Goal: Task Accomplishment & Management: Complete application form

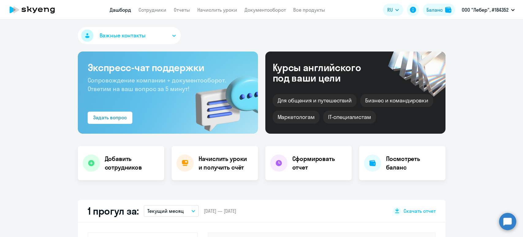
select select "30"
click at [151, 8] on link "Сотрудники" at bounding box center [153, 10] width 28 height 6
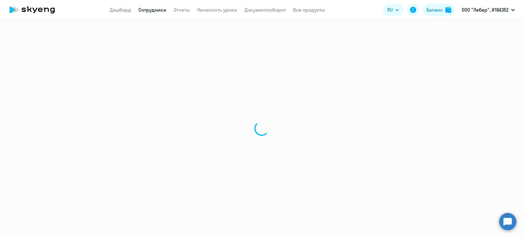
select select "30"
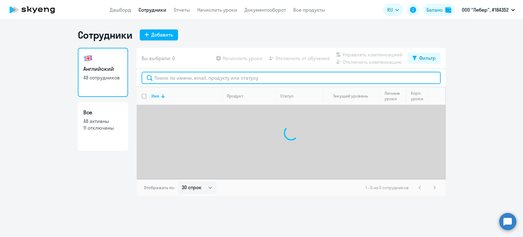
click at [166, 79] on input "text" at bounding box center [291, 78] width 299 height 12
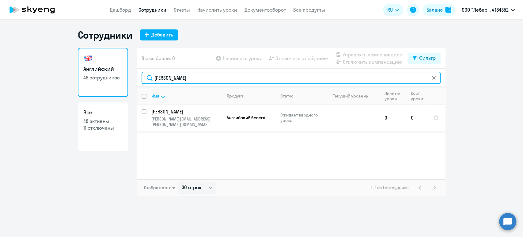
type input "федор"
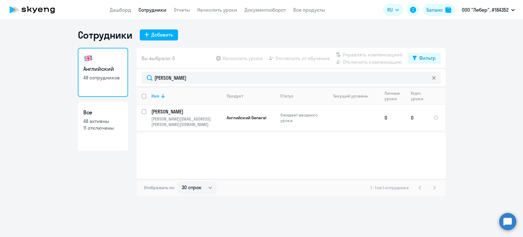
click at [143, 112] on input "select row 43051524" at bounding box center [148, 115] width 12 height 12
checkbox input "true"
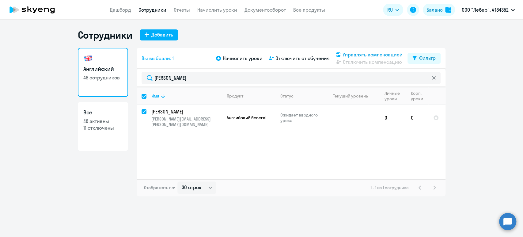
click at [384, 54] on span "Управлять компенсацией" at bounding box center [373, 54] width 60 height 7
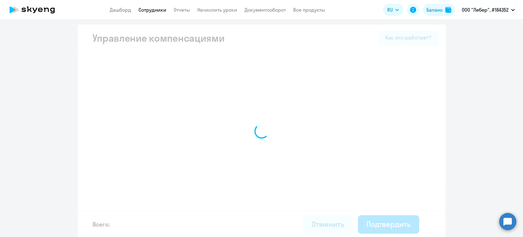
select select "MONTHLY"
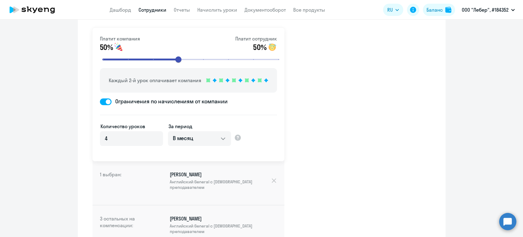
scroll to position [137, 0]
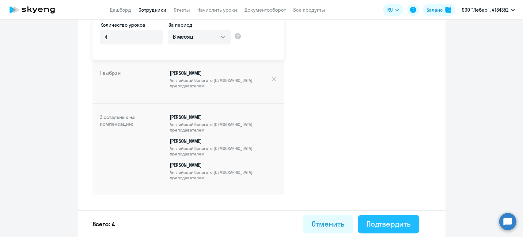
click at [398, 225] on div "Подтвердить" at bounding box center [389, 224] width 44 height 10
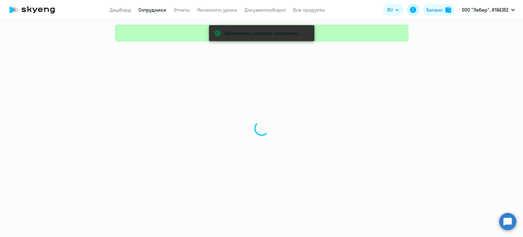
select select "30"
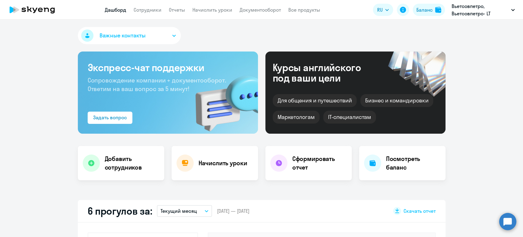
select select "30"
click at [150, 9] on link "Сотрудники" at bounding box center [148, 10] width 28 height 6
select select "30"
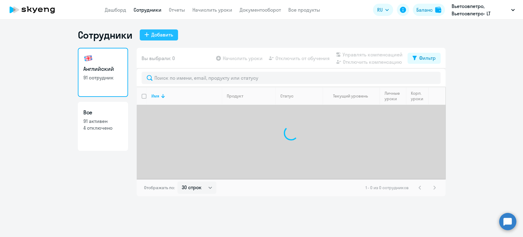
click at [162, 37] on div "Добавить" at bounding box center [162, 34] width 22 height 7
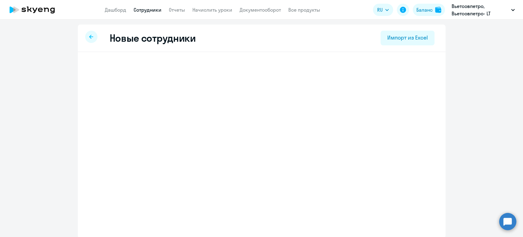
select select "english_adult_not_native_speaker"
select select "5"
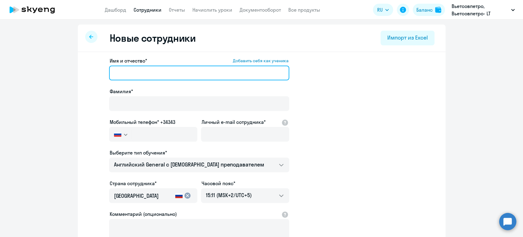
click at [142, 77] on input "Имя и отчество* Добавить себя как ученика" at bounding box center [199, 73] width 180 height 15
paste input "[PERSON_NAME]"
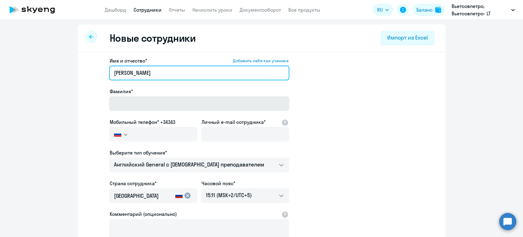
type input "[PERSON_NAME]"
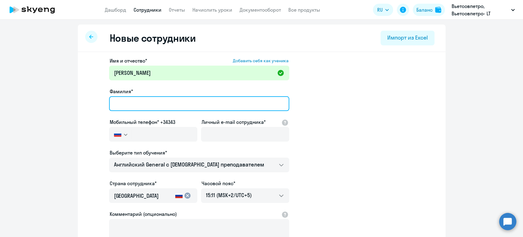
click at [144, 103] on input "Фамилия*" at bounding box center [199, 103] width 180 height 15
paste input "[PERSON_NAME]"
type input "[PERSON_NAME]"
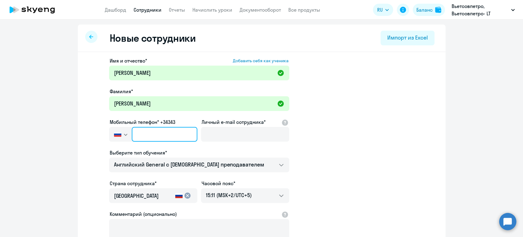
click at [144, 133] on input "text" at bounding box center [164, 134] width 65 height 15
paste input "[PHONE_NUMBER]"
type input "[PHONE_NUMBER]"
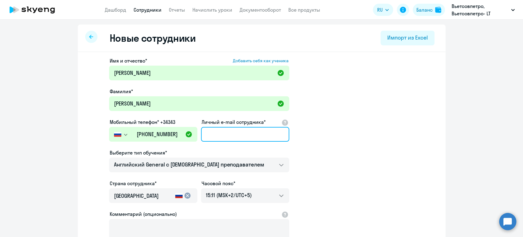
click at [215, 136] on input "Личный e-mail сотрудника*" at bounding box center [245, 134] width 88 height 15
paste input "[EMAIL_ADDRESS][PERSON_NAME][DOMAIN_NAME]"
type input "[EMAIL_ADDRESS][PERSON_NAME][DOMAIN_NAME]"
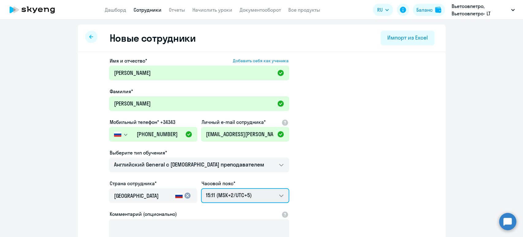
click at [248, 194] on select "23:11 (MSK-14/UTC-11) 00:11 (MSK-13/UTC-10) 01:11 (MSK-12/UTC-9) 02:11 (MSK-11/…" at bounding box center [245, 195] width 88 height 15
select select "7"
click at [201, 188] on select "23:11 (MSK-14/UTC-11) 00:11 (MSK-13/UTC-10) 01:11 (MSK-12/UTC-9) 02:11 (MSK-11/…" at bounding box center [245, 195] width 88 height 15
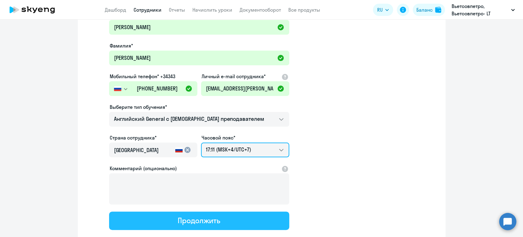
scroll to position [82, 0]
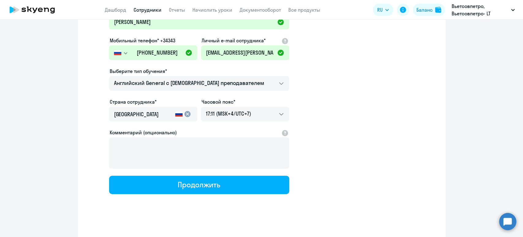
click at [150, 112] on input "[GEOGRAPHIC_DATA]" at bounding box center [143, 114] width 59 height 8
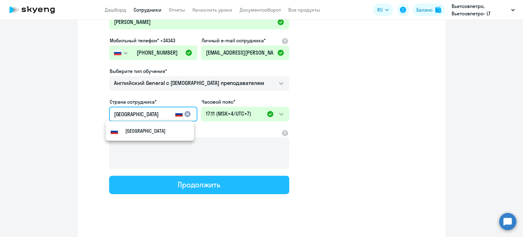
click at [230, 185] on button "Продолжить" at bounding box center [199, 185] width 180 height 18
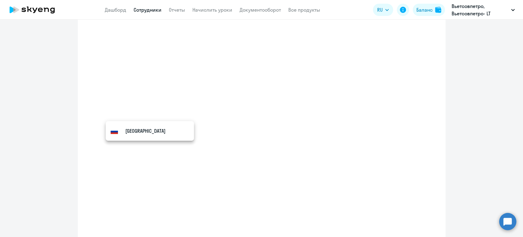
select select "english_adult_not_native_speaker"
select select "7"
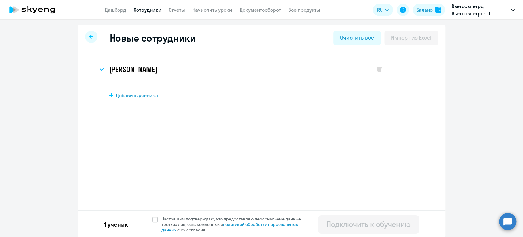
scroll to position [0, 0]
click at [152, 218] on span at bounding box center [155, 220] width 6 height 6
click at [152, 216] on input "Настоящим подтверждаю, что предоставляю персональные данные третьих лиц, ознако…" at bounding box center [152, 216] width 0 height 0
checkbox input "true"
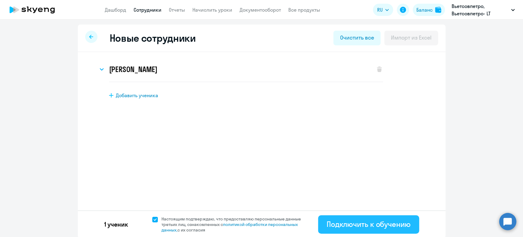
click at [345, 223] on div "Подключить к обучению" at bounding box center [369, 224] width 84 height 10
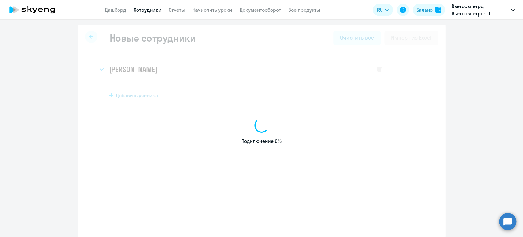
select select "english_adult_not_native_speaker"
select select "5"
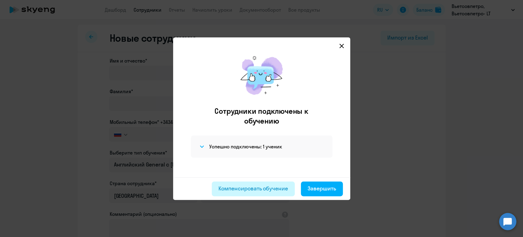
click at [244, 187] on div "Компенсировать обучение" at bounding box center [254, 188] width 70 height 8
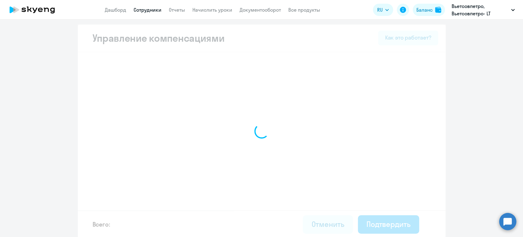
select select "MONTHLY"
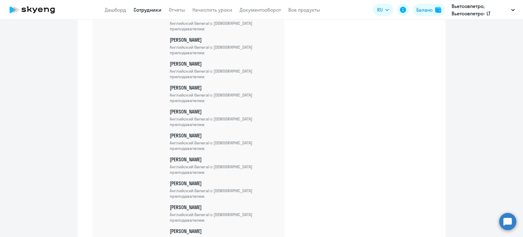
scroll to position [2216, 0]
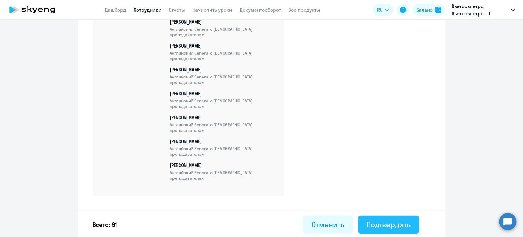
click at [396, 222] on div "Подтвердить" at bounding box center [389, 224] width 44 height 10
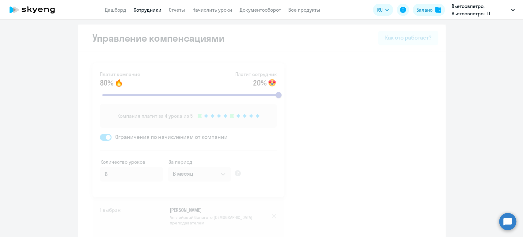
select select "30"
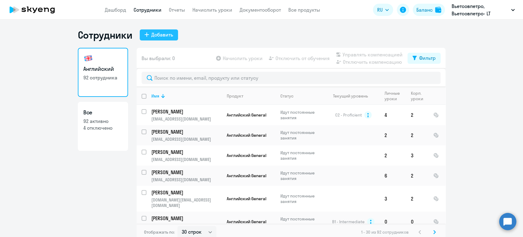
click at [166, 33] on div "Добавить" at bounding box center [162, 34] width 22 height 7
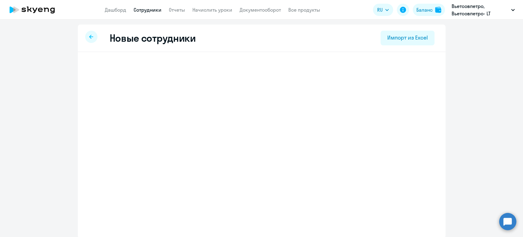
select select "english_adult_not_native_speaker"
select select "5"
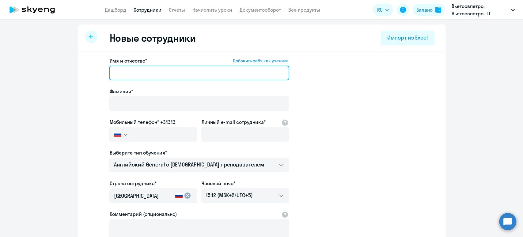
click at [146, 72] on input "Имя и отчество* Добавить себя как ученика" at bounding box center [199, 73] width 180 height 15
paste input "[PERSON_NAME]"
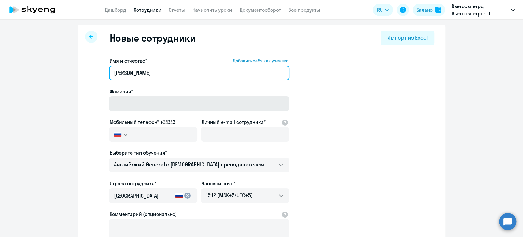
type input "[PERSON_NAME]"
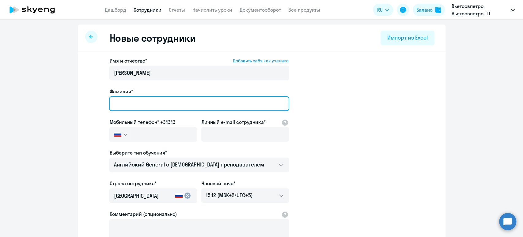
click at [124, 104] on input "Фамилия*" at bounding box center [199, 103] width 180 height 15
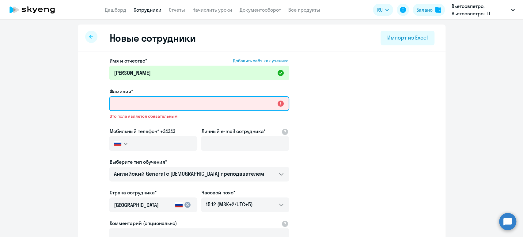
paste input "[PERSON_NAME]"
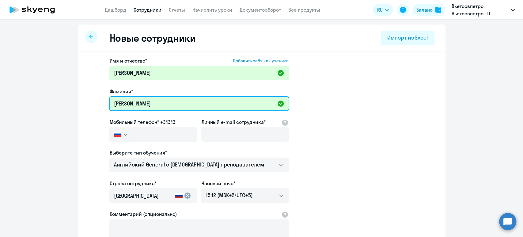
type input "[PERSON_NAME]"
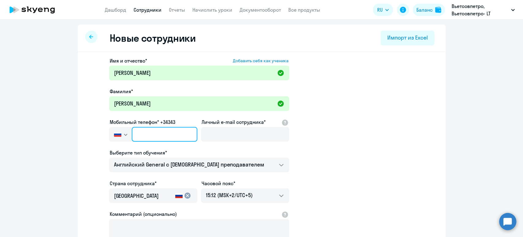
click at [147, 131] on input "text" at bounding box center [164, 134] width 65 height 15
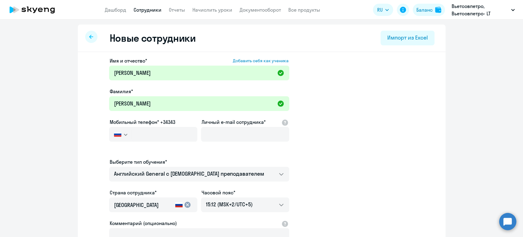
click at [119, 134] on button "button" at bounding box center [120, 134] width 23 height 15
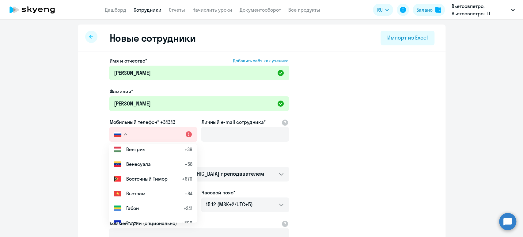
scroll to position [572, 0]
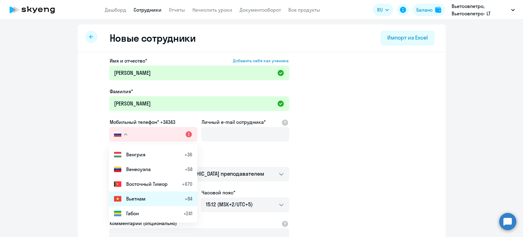
click at [140, 196] on span "Вьетнам" at bounding box center [135, 198] width 19 height 7
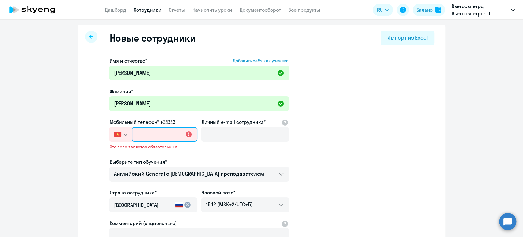
click at [141, 135] on input "text" at bounding box center [164, 134] width 65 height 15
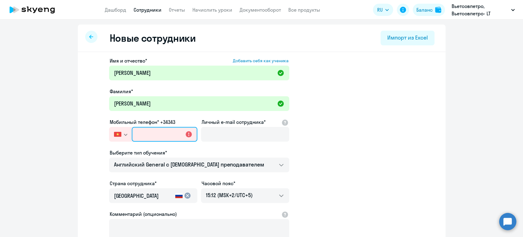
paste input "[PHONE_NUMBER]"
drag, startPoint x: 139, startPoint y: 134, endPoint x: 136, endPoint y: 134, distance: 3.1
click at [136, 134] on input "[PHONE_NUMBER]" at bounding box center [164, 134] width 65 height 15
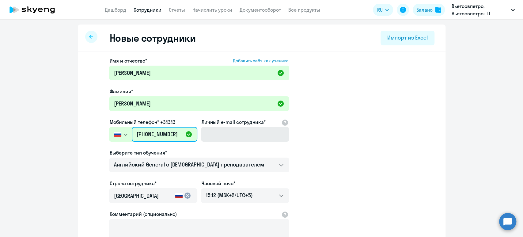
type input "[PHONE_NUMBER]"
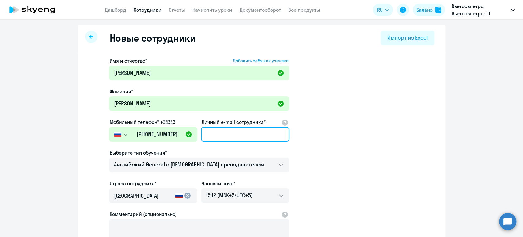
click at [221, 134] on input "Личный e-mail сотрудника*" at bounding box center [245, 134] width 88 height 15
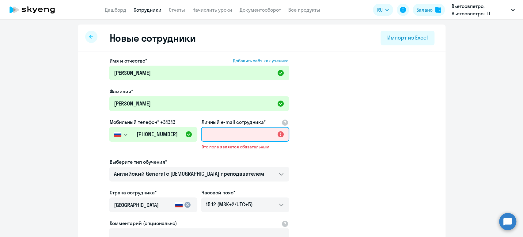
paste input "[EMAIL_ADDRESS][DOMAIN_NAME]"
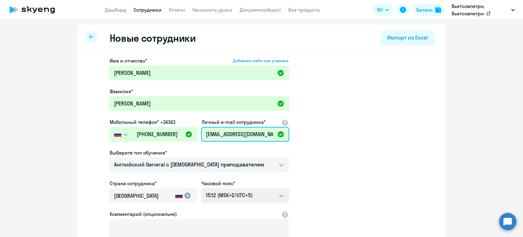
type input "[EMAIL_ADDRESS][DOMAIN_NAME]"
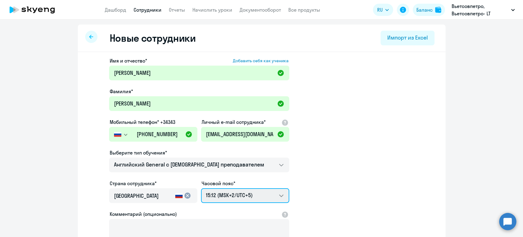
click at [231, 195] on select "23:12 (MSK-14/UTC-11) 00:12 (MSK-13/UTC-10) 01:12 (MSK-12/UTC-9) 02:12 (MSK-11/…" at bounding box center [245, 195] width 88 height 15
select select "7"
click at [201, 188] on select "23:12 (MSK-14/UTC-11) 00:12 (MSK-13/UTC-10) 01:12 (MSK-12/UTC-9) 02:12 (MSK-11/…" at bounding box center [245, 195] width 88 height 15
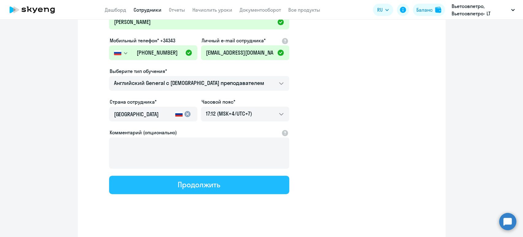
click at [178, 186] on div "Продолжить" at bounding box center [199, 185] width 43 height 10
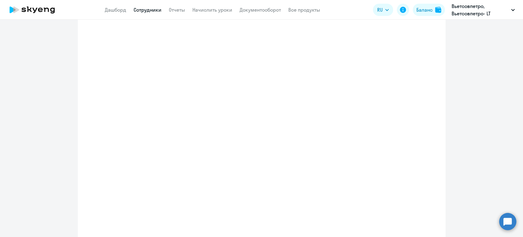
select select "english_adult_not_native_speaker"
select select "7"
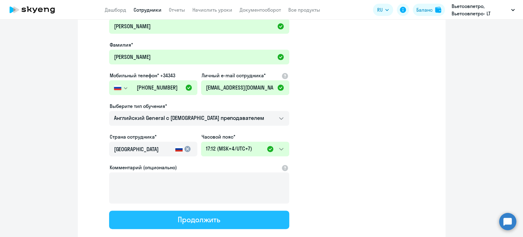
scroll to position [0, 0]
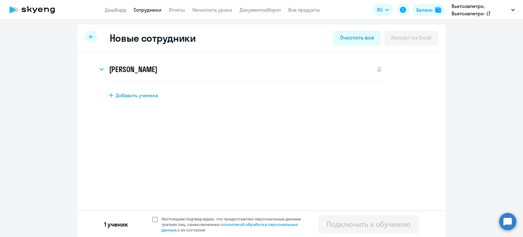
click at [152, 219] on span at bounding box center [155, 220] width 6 height 6
click at [152, 216] on input "Настоящим подтверждаю, что предоставляю персональные данные третьих лиц, ознако…" at bounding box center [152, 216] width 0 height 0
checkbox input "true"
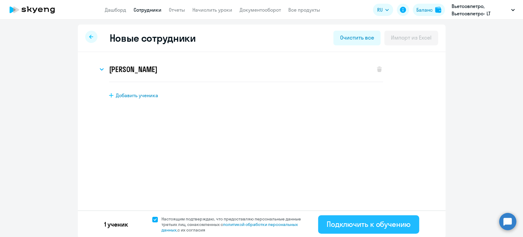
click at [345, 224] on div "Подключить к обучению" at bounding box center [369, 224] width 84 height 10
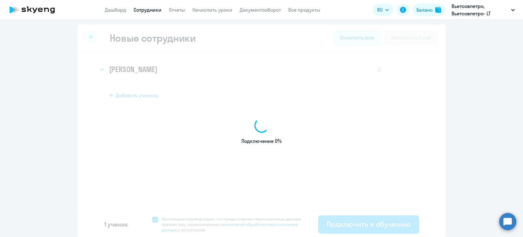
select select "english_adult_not_native_speaker"
select select "7"
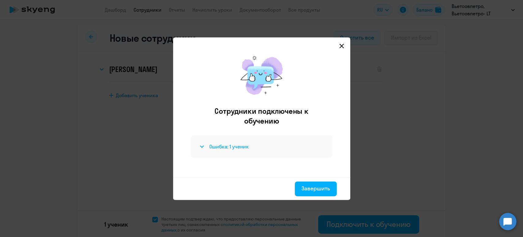
click at [208, 150] on div "Ошибка: 1 ученик" at bounding box center [261, 146] width 127 height 7
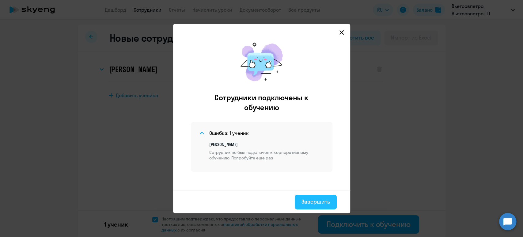
click at [316, 200] on div "Завершить" at bounding box center [316, 202] width 29 height 8
